Goal: Task Accomplishment & Management: Manage account settings

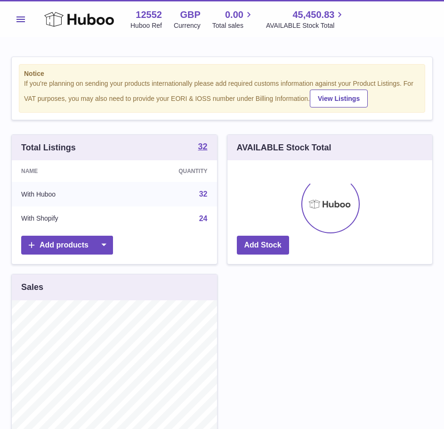
scroll to position [147, 205]
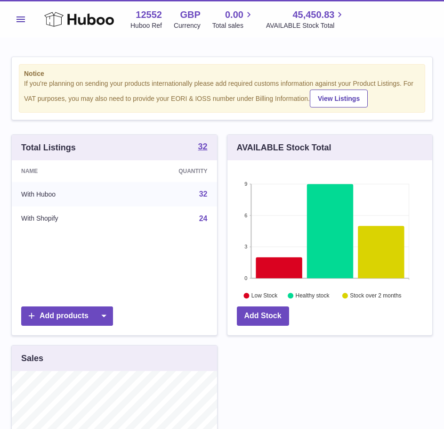
click at [21, 14] on button "Menu" at bounding box center [20, 19] width 19 height 19
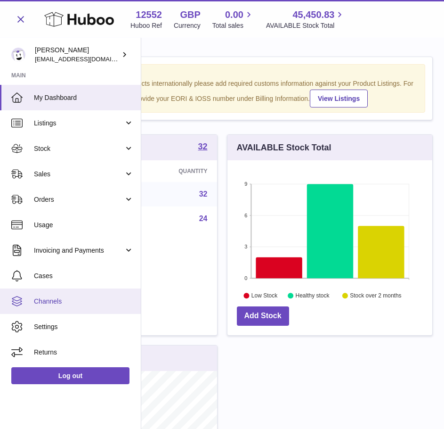
click at [68, 308] on link "Channels" at bounding box center [70, 300] width 141 height 25
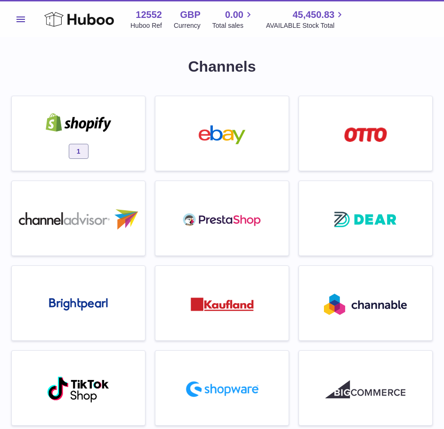
click at [104, 109] on div "1" at bounding box center [78, 136] width 124 height 60
click at [98, 123] on div at bounding box center [222, 214] width 444 height 429
click at [69, 152] on span "1" at bounding box center [79, 151] width 20 height 15
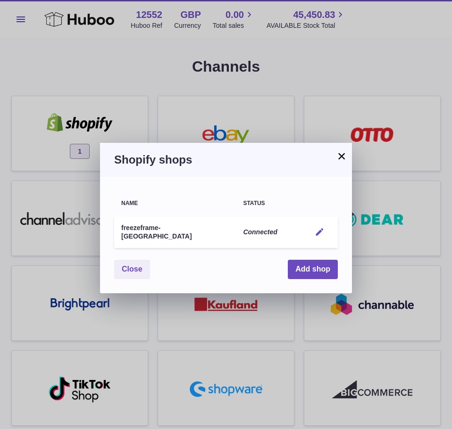
click at [323, 229] on em "button" at bounding box center [319, 232] width 10 height 10
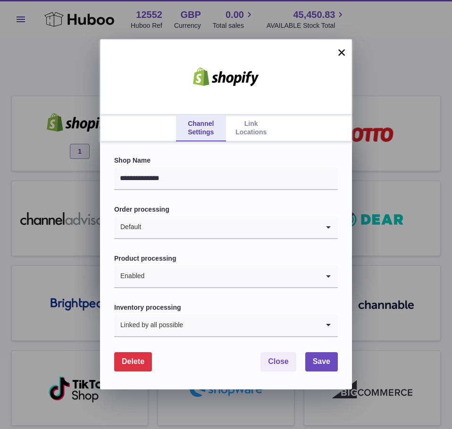
click at [242, 131] on link "Link Locations" at bounding box center [251, 128] width 50 height 26
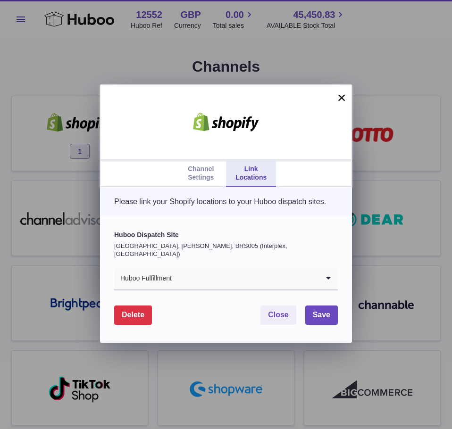
click at [207, 272] on input "Search for option" at bounding box center [245, 279] width 147 height 22
click at [344, 94] on button "×" at bounding box center [341, 97] width 11 height 11
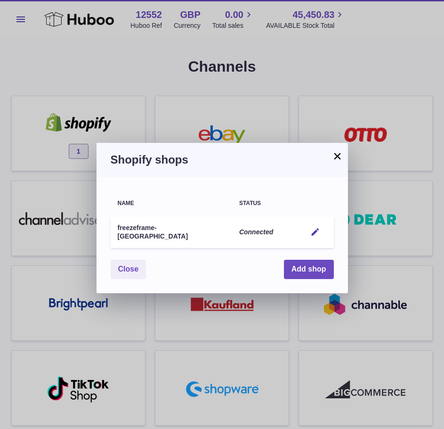
click at [334, 156] on button "×" at bounding box center [337, 155] width 11 height 11
